Goal: Navigation & Orientation: Go to known website

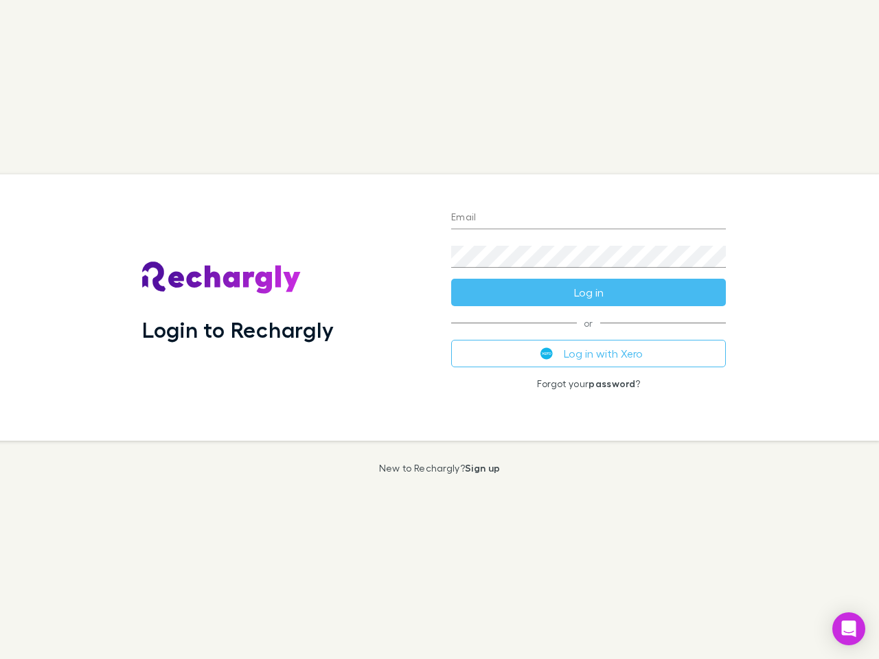
click at [439, 330] on div "Login to Rechargly" at bounding box center [285, 307] width 309 height 266
click at [588, 218] on input "Email" at bounding box center [588, 218] width 275 height 22
click at [588, 292] on button "Log in" at bounding box center [588, 292] width 275 height 27
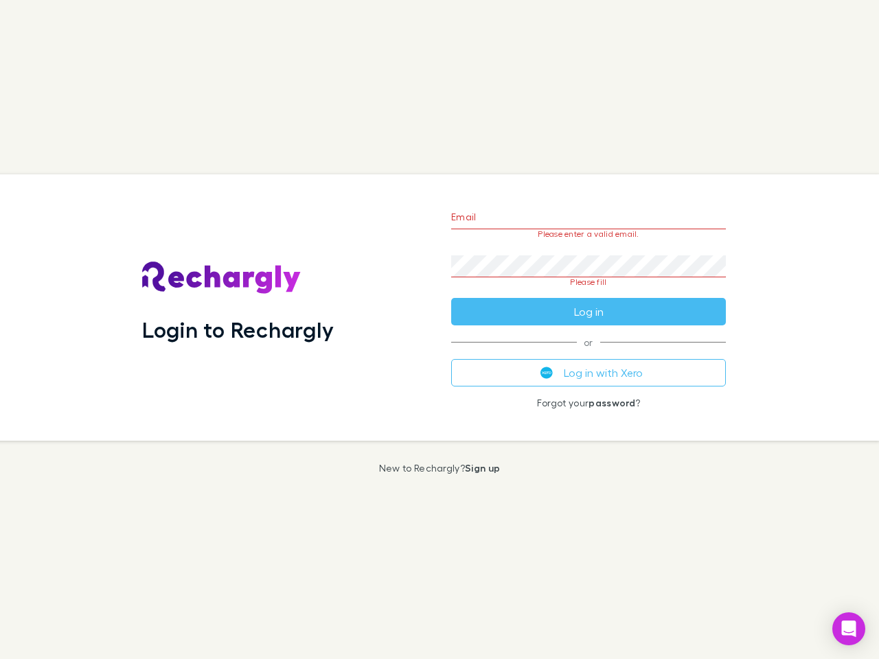
click at [588, 354] on div "Email Please enter a valid email. Password Please fill Log in or Log in with Xe…" at bounding box center [588, 307] width 297 height 266
click at [848, 629] on icon "Open Intercom Messenger" at bounding box center [849, 629] width 14 height 16
